Goal: Book appointment/travel/reservation

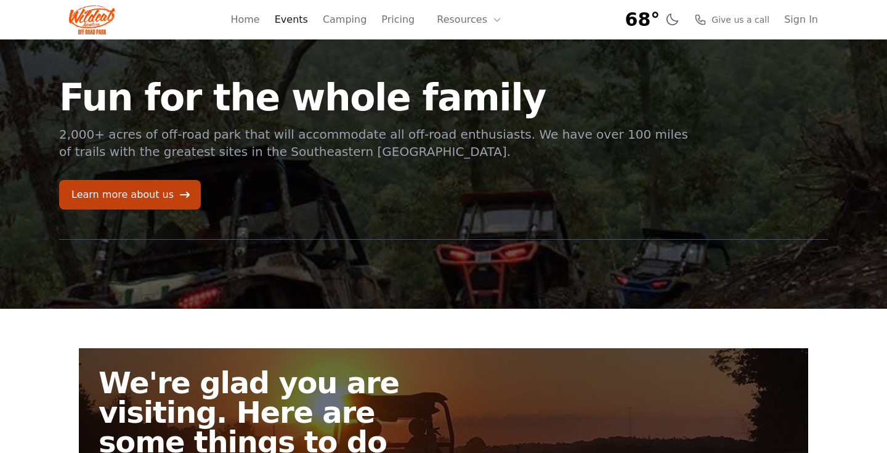
click at [300, 22] on link "Events" at bounding box center [291, 19] width 33 height 15
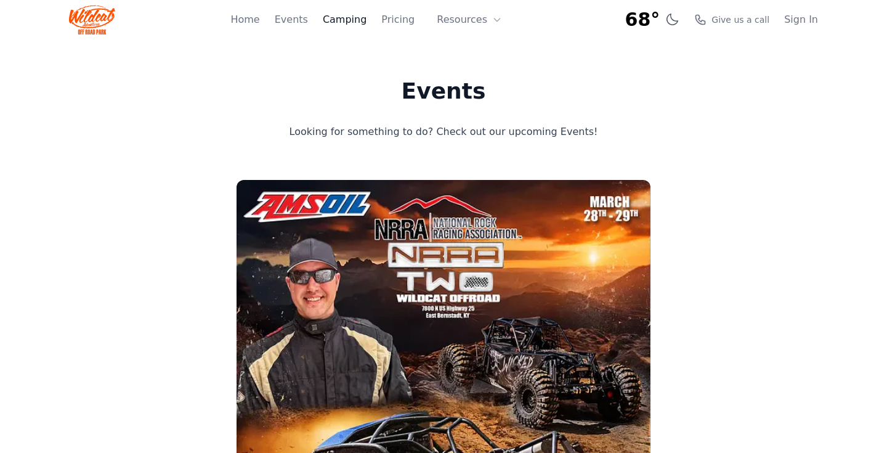
click at [359, 17] on link "Camping" at bounding box center [345, 19] width 44 height 15
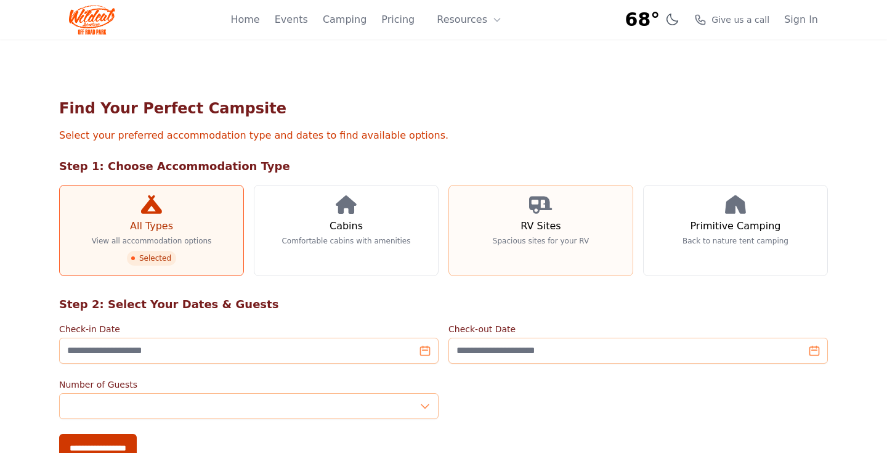
click at [564, 228] on link "RV Sites Spacious sites for your RV" at bounding box center [540, 230] width 185 height 91
